Goal: Transaction & Acquisition: Purchase product/service

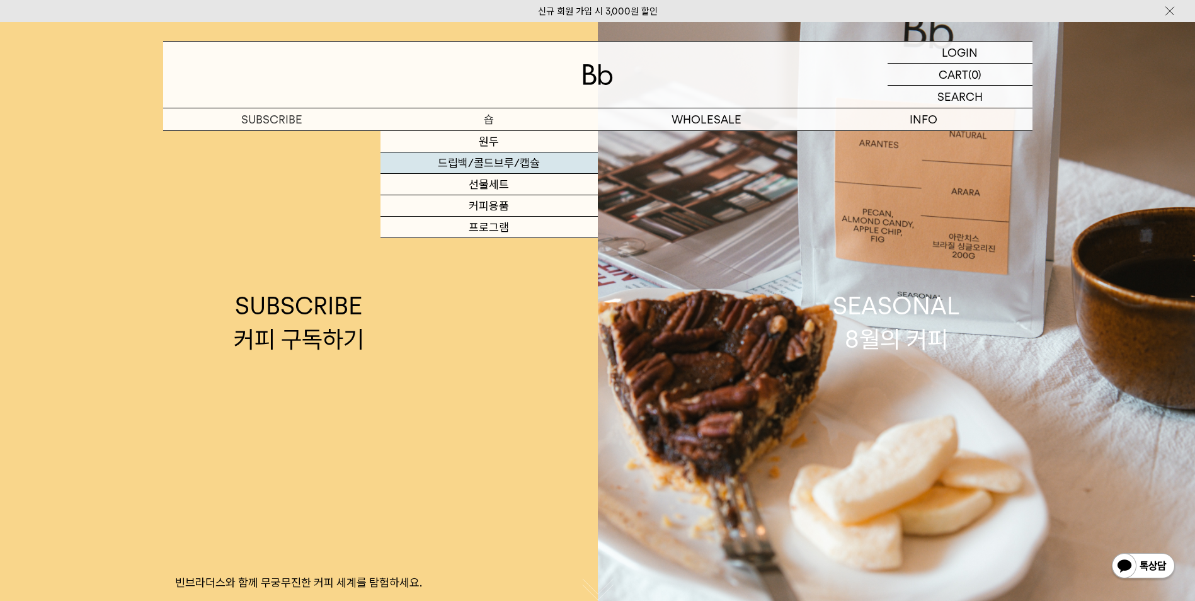
click at [489, 159] on link "드립백/콜드브루/캡슐" at bounding box center [489, 163] width 217 height 21
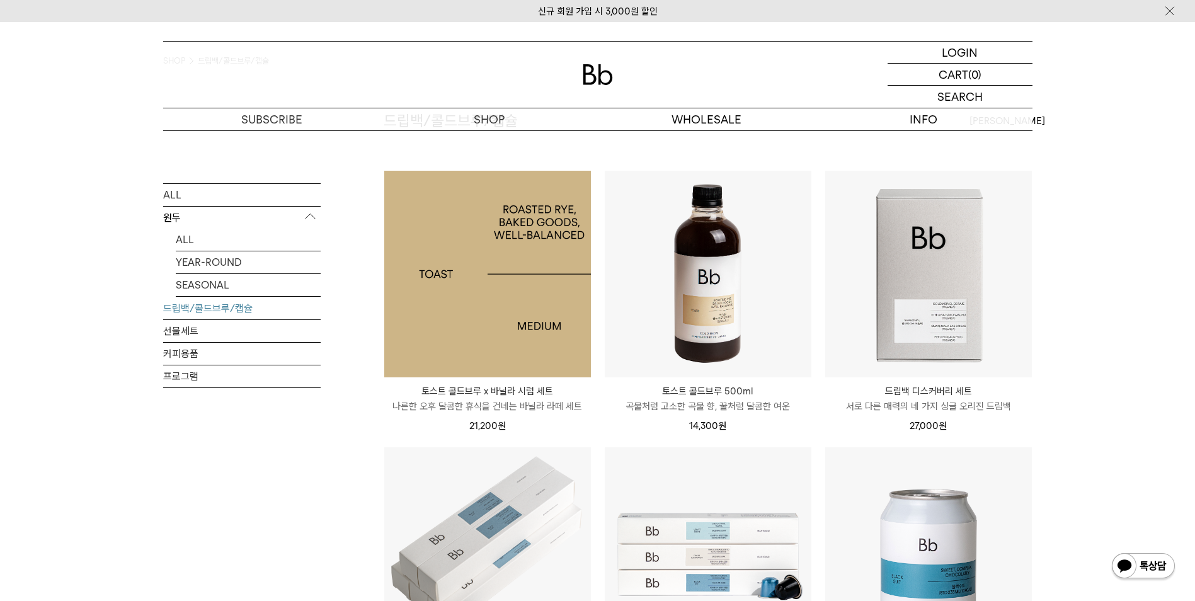
scroll to position [252, 0]
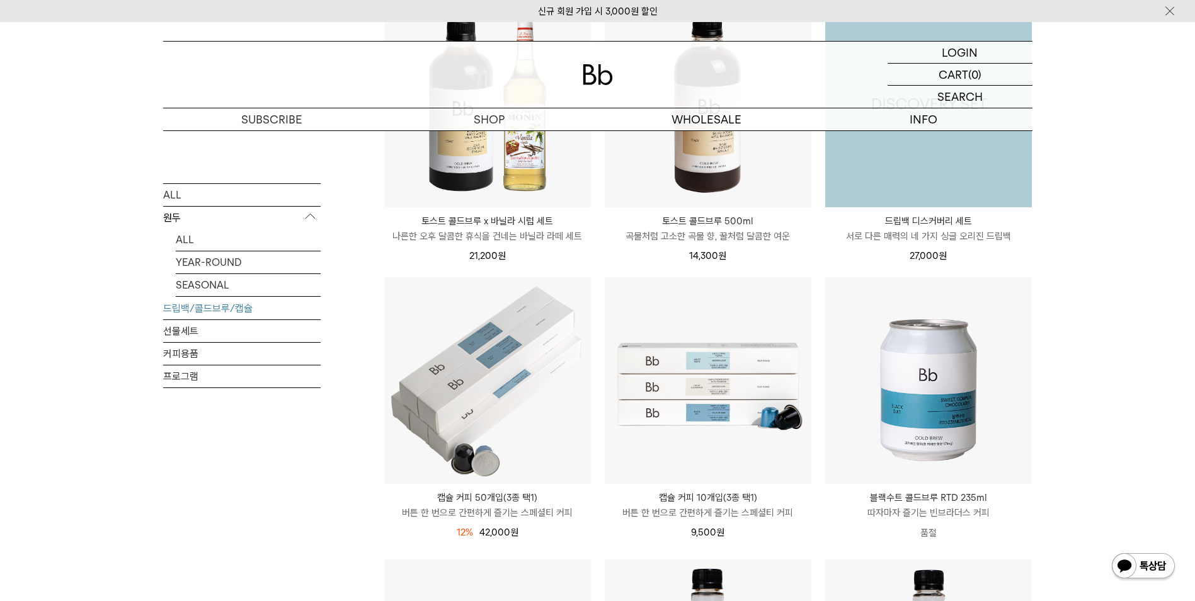
click at [936, 195] on img at bounding box center [929, 104] width 207 height 207
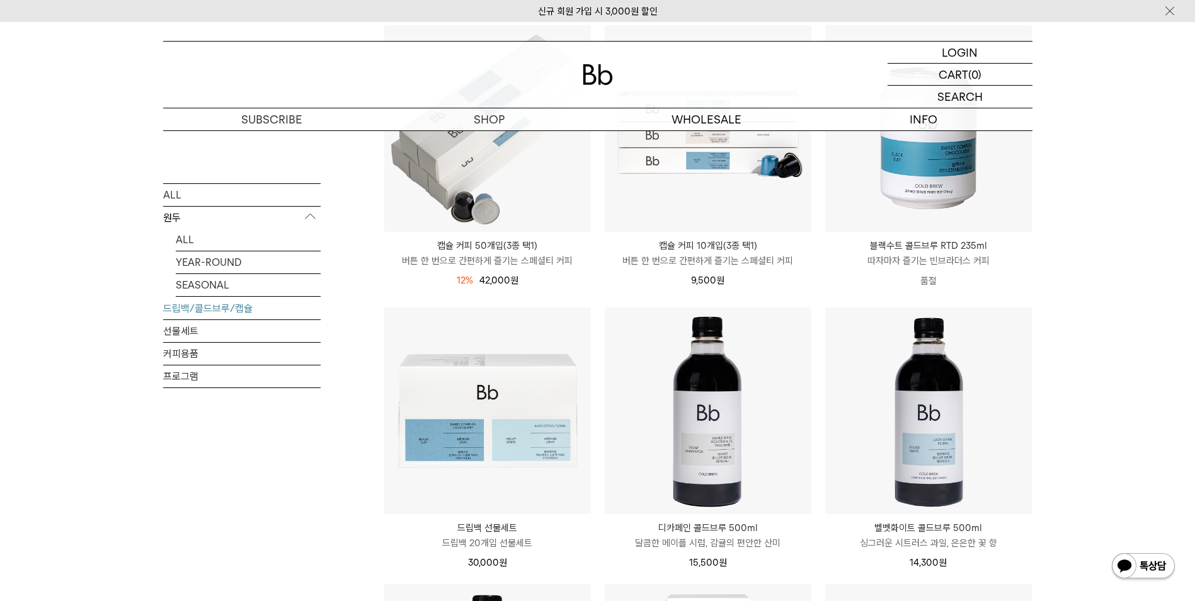
scroll to position [441, 0]
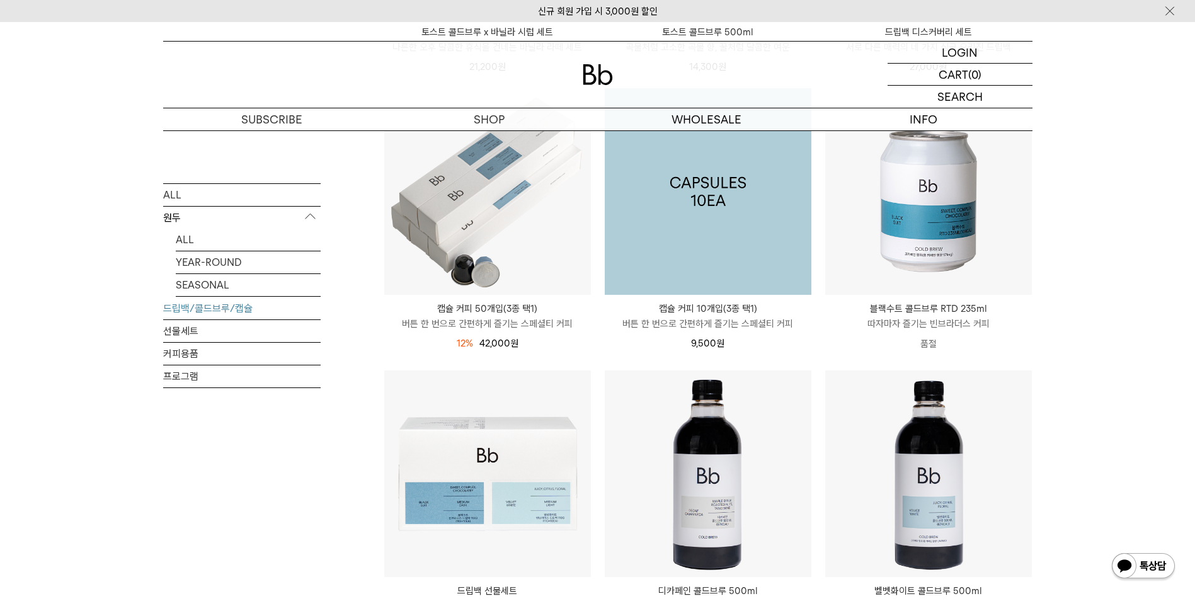
click at [739, 226] on img at bounding box center [708, 191] width 207 height 207
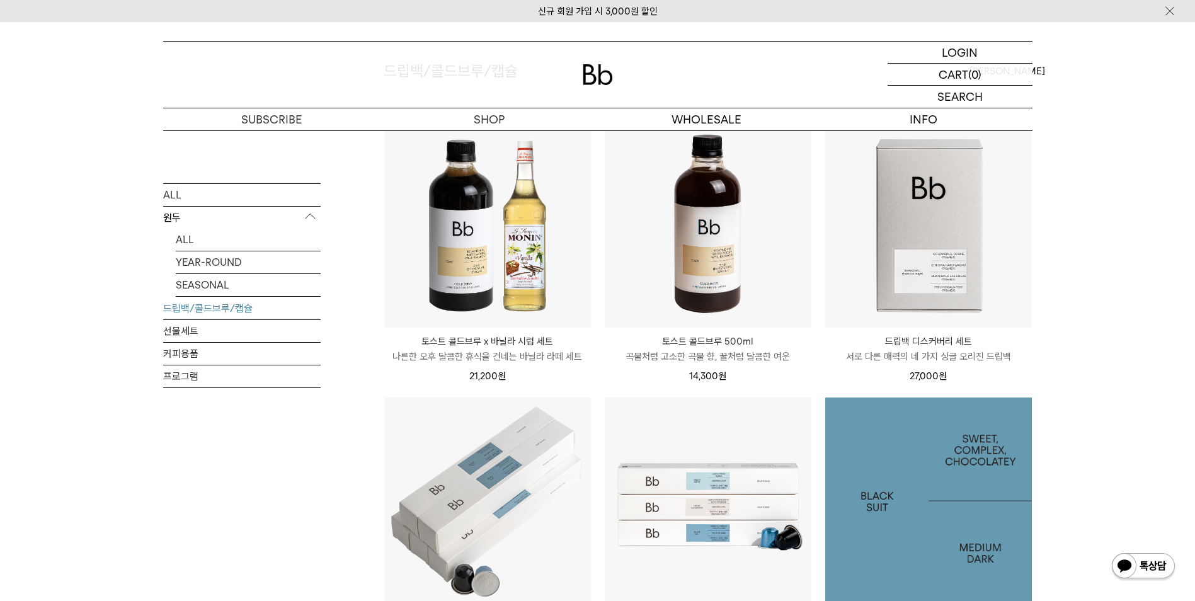
scroll to position [63, 0]
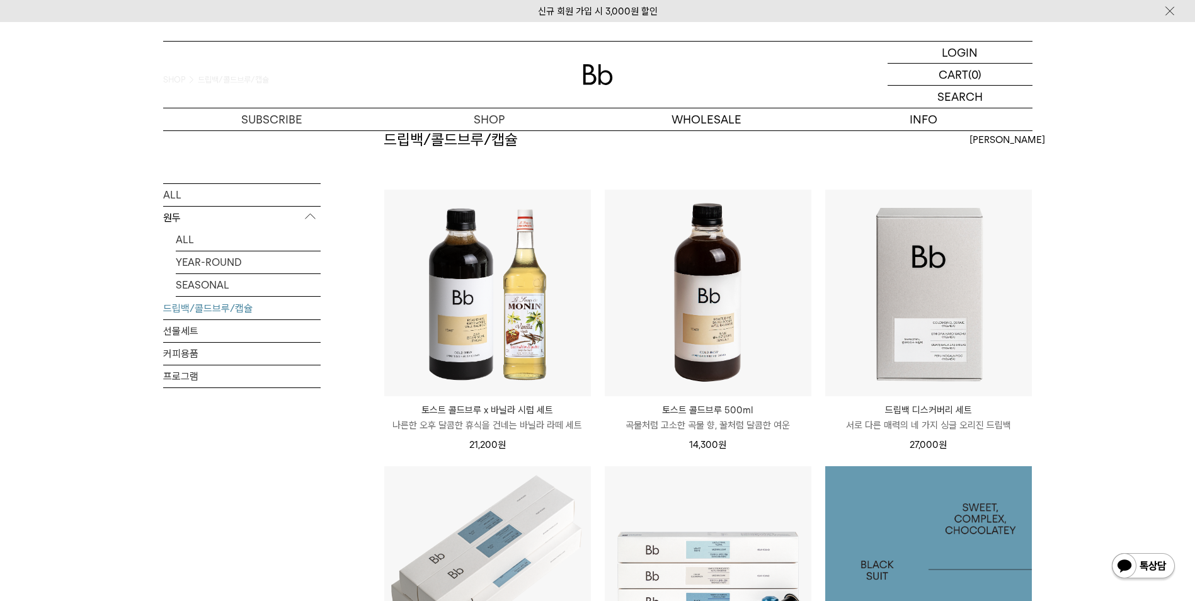
click at [924, 316] on div at bounding box center [929, 293] width 207 height 207
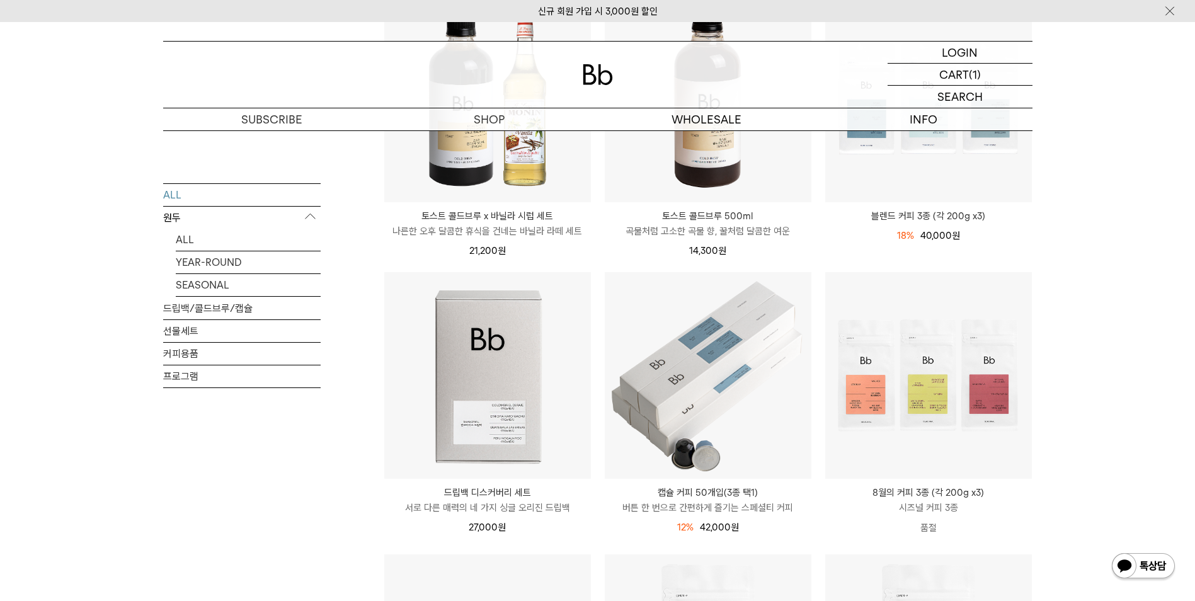
scroll to position [252, 0]
